Goal: Task Accomplishment & Management: Use online tool/utility

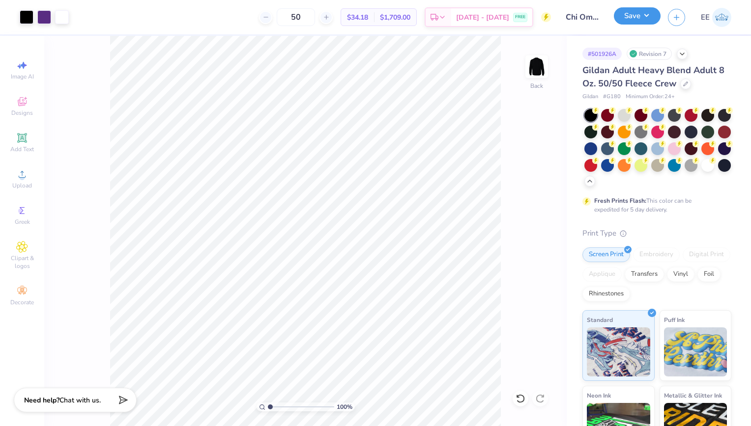
click at [654, 19] on button "Save" at bounding box center [637, 15] width 47 height 17
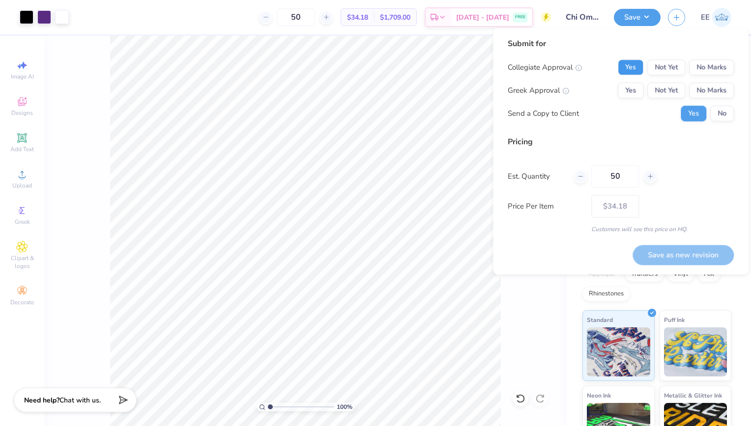
click at [640, 62] on button "Yes" at bounding box center [631, 67] width 26 height 16
click at [635, 89] on button "Yes" at bounding box center [631, 91] width 26 height 16
click at [710, 111] on div "Yes No" at bounding box center [706, 114] width 53 height 16
click at [718, 113] on button "No" at bounding box center [722, 114] width 24 height 16
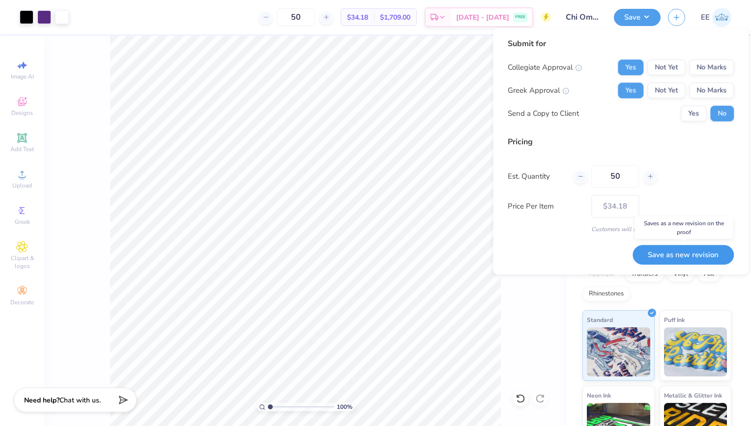
click at [672, 254] on button "Save as new revision" at bounding box center [682, 255] width 101 height 20
type input "$34.18"
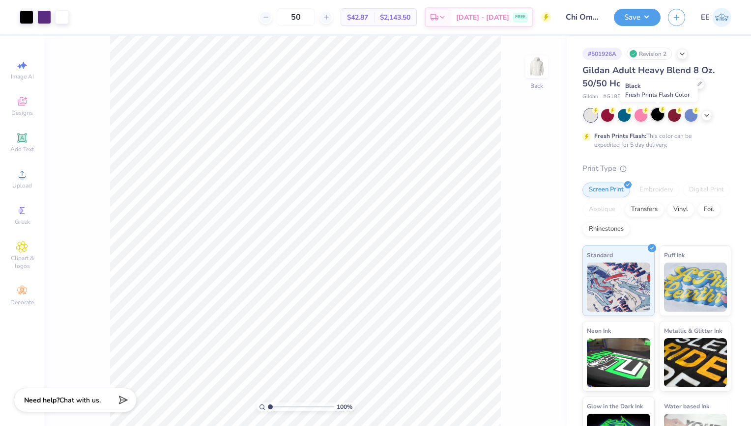
click at [654, 110] on div at bounding box center [657, 114] width 13 height 13
click at [629, 5] on div "Save EE" at bounding box center [682, 17] width 137 height 34
click at [631, 11] on button "Save" at bounding box center [637, 15] width 47 height 17
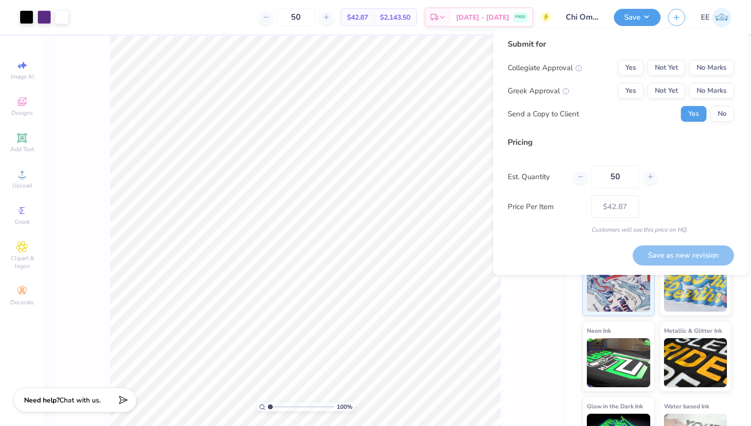
click at [620, 60] on div "Yes Not Yet No Marks" at bounding box center [676, 68] width 116 height 16
click at [625, 71] on button "Yes" at bounding box center [631, 68] width 26 height 16
click at [631, 90] on button "Yes" at bounding box center [631, 91] width 26 height 16
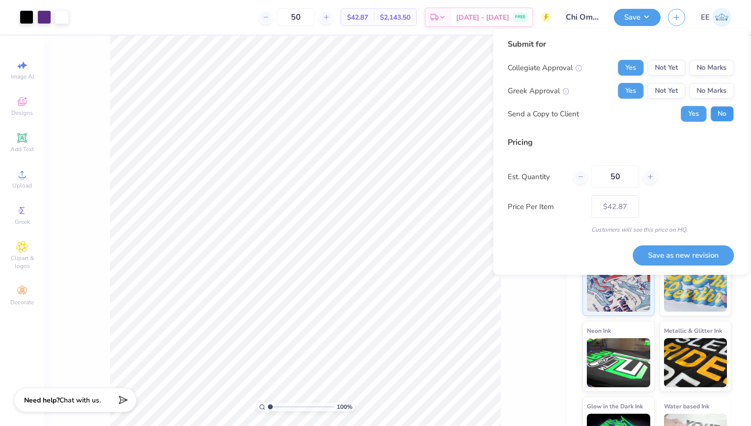
click at [711, 112] on button "No" at bounding box center [722, 114] width 24 height 16
click at [691, 255] on button "Save as new revision" at bounding box center [682, 256] width 101 height 20
type input "$42.87"
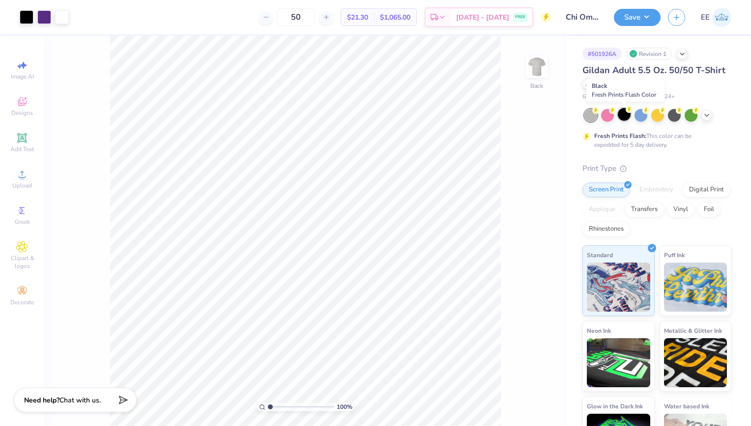
click at [626, 116] on div at bounding box center [624, 114] width 13 height 13
click at [634, 17] on button "Save" at bounding box center [637, 15] width 47 height 17
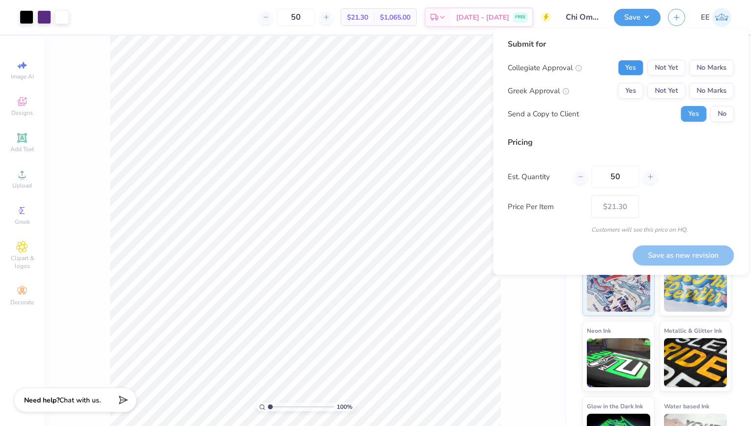
click at [634, 62] on button "Yes" at bounding box center [631, 68] width 26 height 16
click at [635, 89] on button "Yes" at bounding box center [631, 91] width 26 height 16
click at [722, 115] on button "No" at bounding box center [722, 114] width 24 height 16
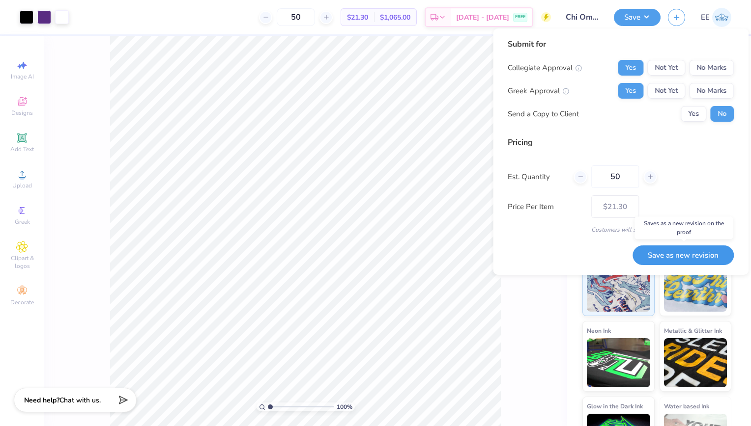
click at [685, 248] on button "Save as new revision" at bounding box center [682, 256] width 101 height 20
type input "$21.30"
